Goal: Feedback & Contribution: Leave review/rating

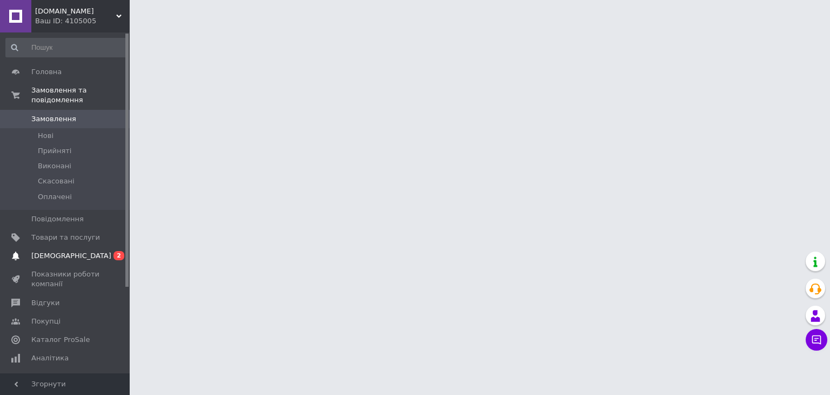
click at [68, 254] on link "[DEMOGRAPHIC_DATA] 0 2" at bounding box center [66, 256] width 133 height 18
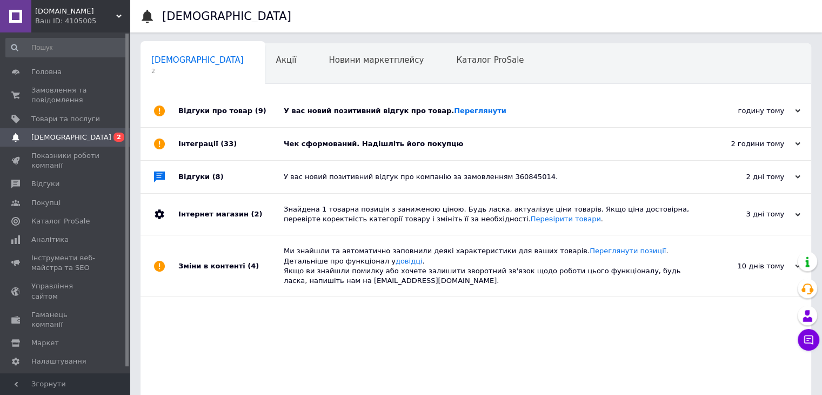
click at [499, 114] on div "У вас новий позитивний відгук про товар. [GEOGRAPHIC_DATA]" at bounding box center [488, 111] width 409 height 10
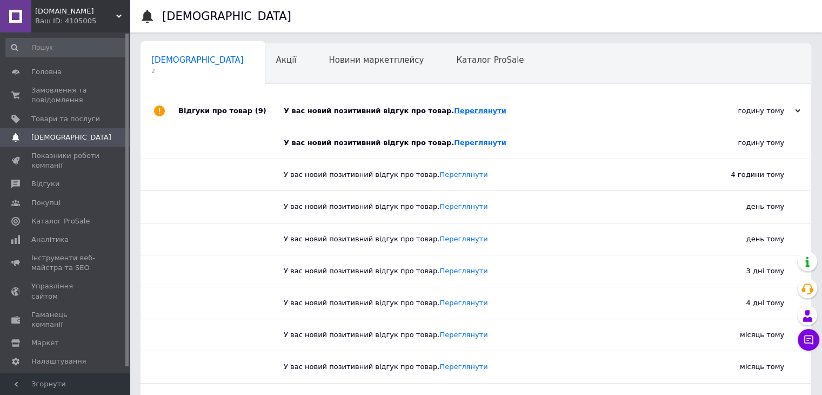
click at [455, 113] on link "Переглянути" at bounding box center [480, 111] width 52 height 8
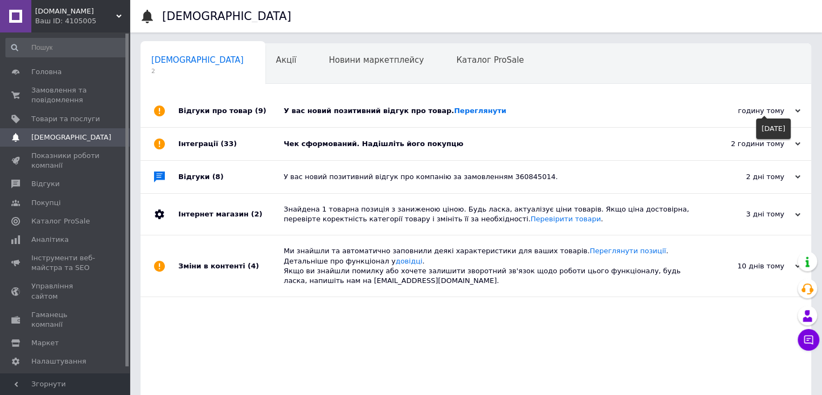
click at [751, 111] on div "годину тому" at bounding box center [747, 111] width 108 height 10
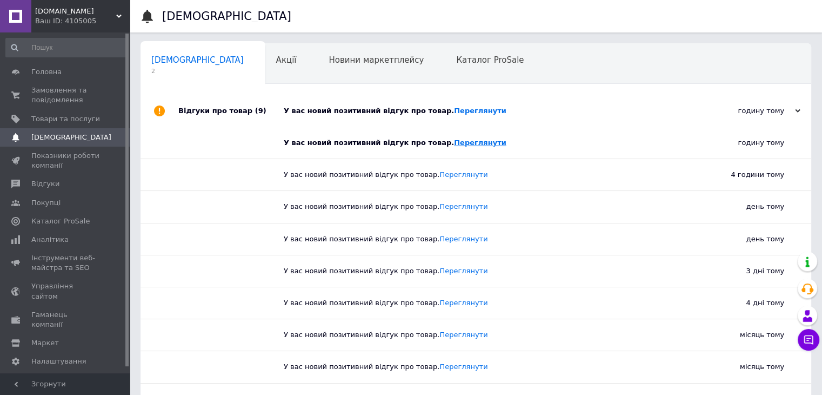
click at [460, 147] on link "Переглянути" at bounding box center [480, 142] width 52 height 8
click at [57, 99] on span "Замовлення та повідомлення" at bounding box center [65, 94] width 69 height 19
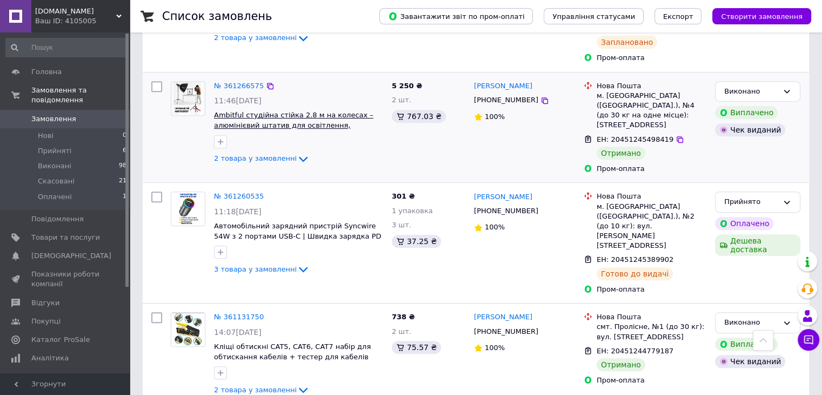
scroll to position [595, 0]
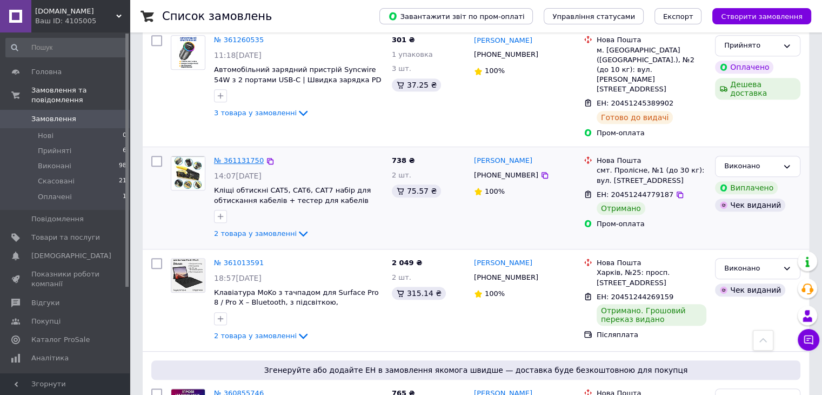
click at [234, 156] on link "№ 361131750" at bounding box center [239, 160] width 50 height 8
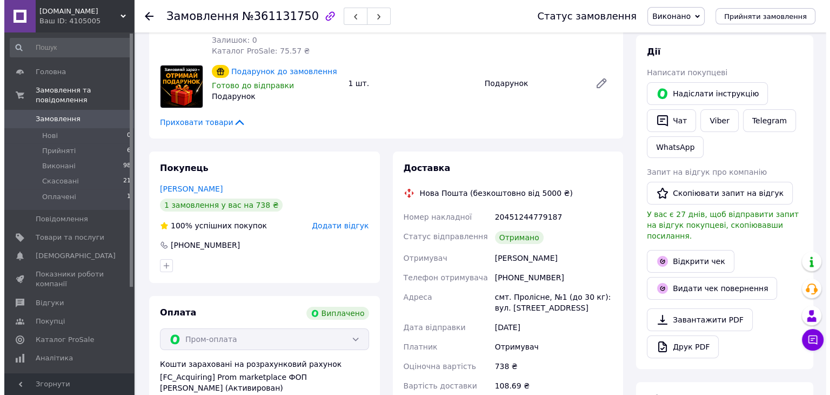
scroll to position [162, 0]
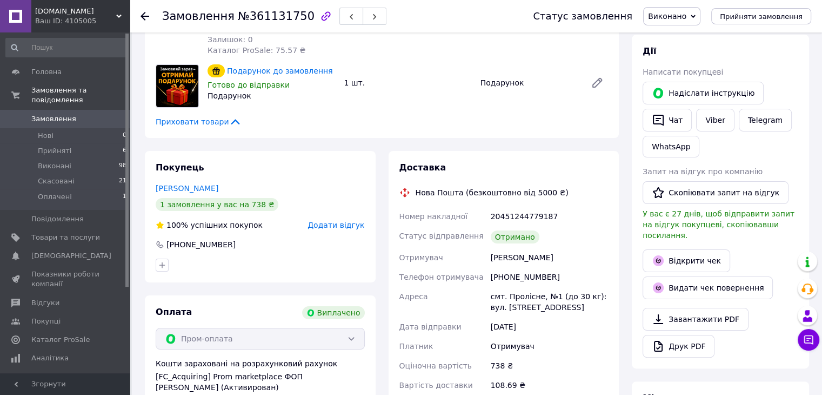
click at [331, 219] on div "Покупець [PERSON_NAME] 1 замовлення у вас на 738 ₴ 100% успішних покупок Додати…" at bounding box center [260, 216] width 231 height 131
click at [331, 225] on span "Додати відгук" at bounding box center [336, 225] width 57 height 9
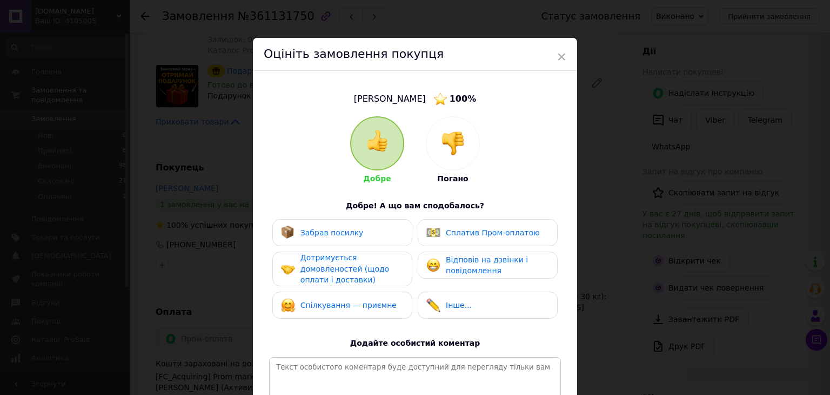
drag, startPoint x: 350, startPoint y: 236, endPoint x: 360, endPoint y: 235, distance: 9.7
click at [350, 235] on span "Забрав посилку" at bounding box center [332, 232] width 63 height 9
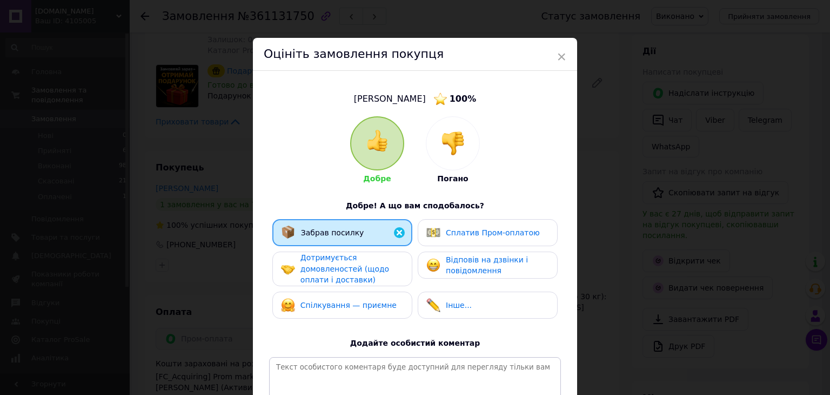
click at [437, 230] on img at bounding box center [434, 232] width 14 height 14
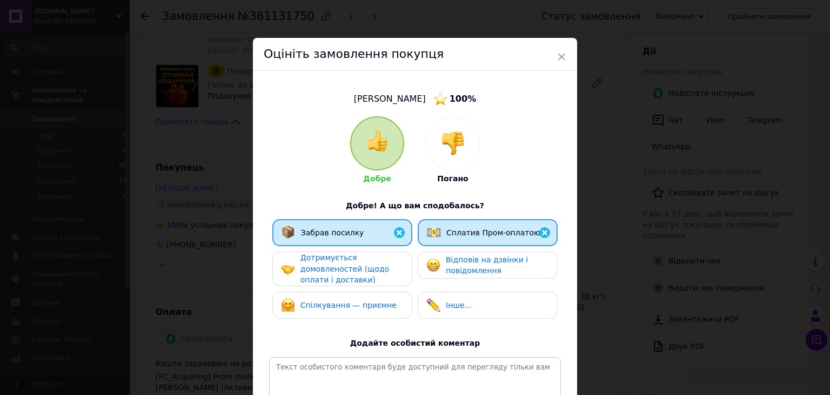
click at [365, 257] on div "Дотримується домовленостей (щодо оплати і доставки)" at bounding box center [352, 269] width 103 height 34
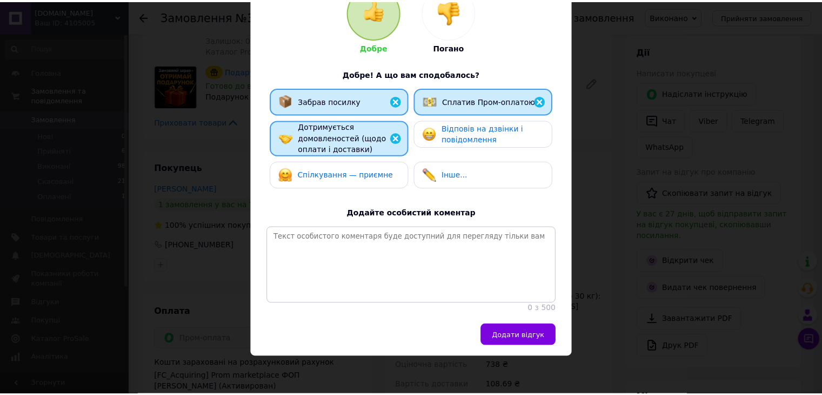
scroll to position [142, 0]
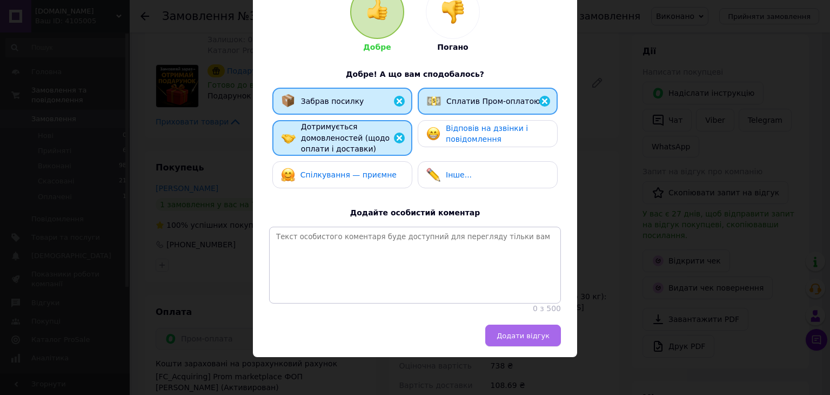
click at [499, 331] on button "Додати відгук" at bounding box center [523, 335] width 76 height 22
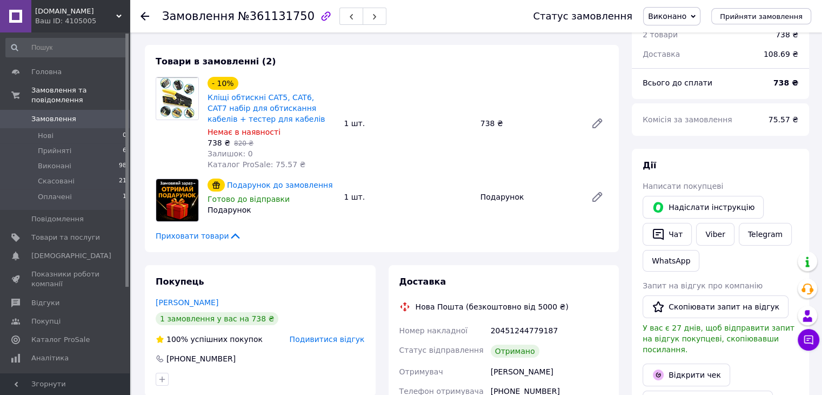
scroll to position [108, 0]
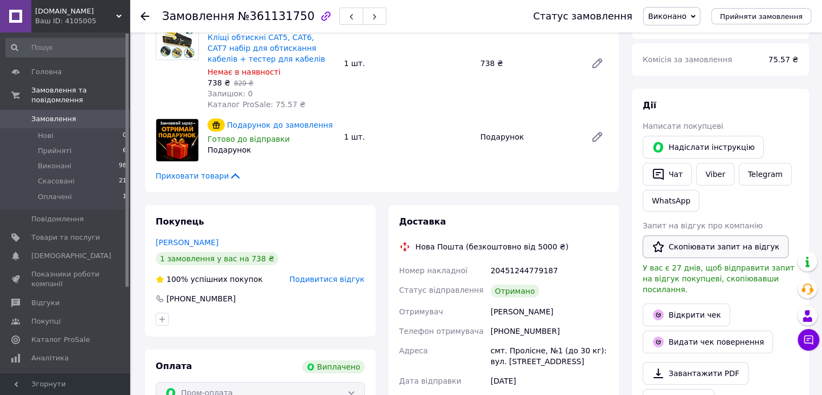
click at [676, 251] on button "Скопіювати запит на відгук" at bounding box center [716, 246] width 146 height 23
click at [63, 353] on span "Аналітика" at bounding box center [49, 358] width 37 height 10
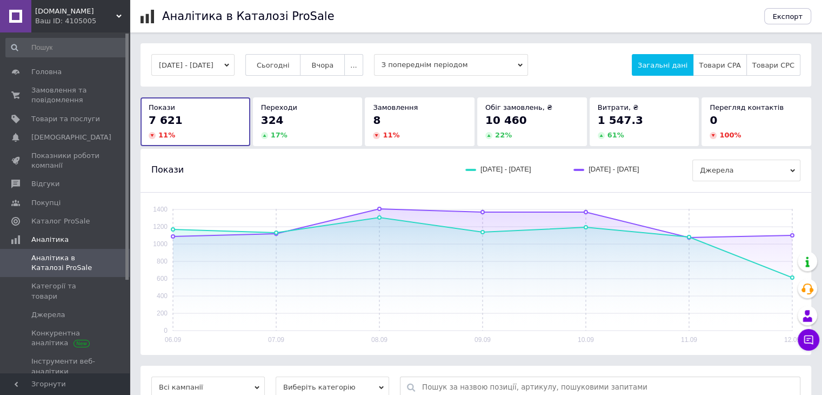
click at [277, 134] on span "17 %" at bounding box center [279, 135] width 17 height 8
